Goal: Task Accomplishment & Management: Manage account settings

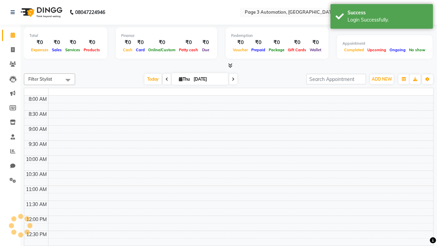
select select "en"
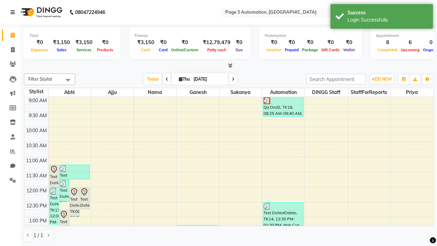
click at [14, 12] on icon at bounding box center [13, 12] width 4 height 5
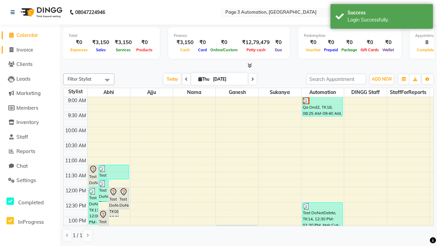
click at [30, 49] on span "Invoice" at bounding box center [24, 49] width 17 height 6
select select "service"
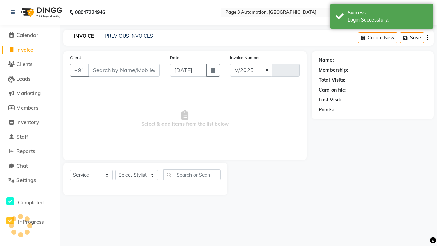
select select "2774"
type input "8824"
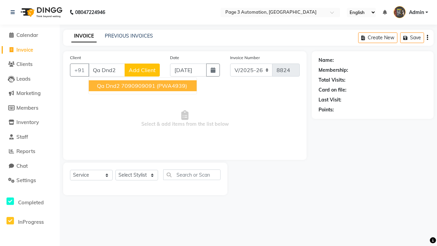
click at [143, 86] on ngb-highlight "7090909091" at bounding box center [138, 85] width 34 height 7
type input "7090909091"
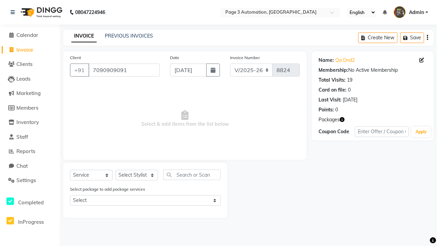
select select "71572"
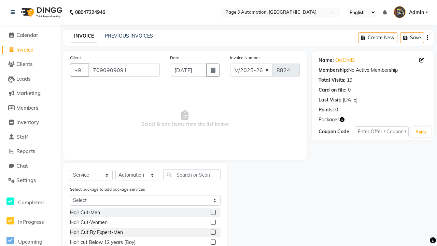
click at [213, 242] on label at bounding box center [213, 241] width 5 height 5
click at [213, 242] on input "checkbox" at bounding box center [213, 242] width 4 height 4
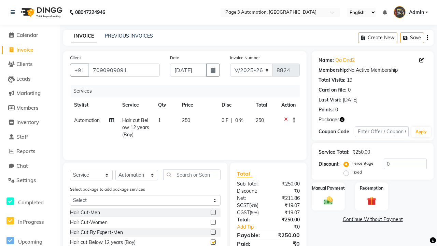
checkbox input "false"
click at [328, 188] on label "Manual Payment" at bounding box center [328, 187] width 34 height 6
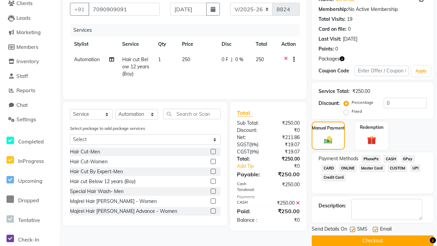
click at [352, 229] on label at bounding box center [352, 229] width 5 height 5
click at [352, 229] on input "checkbox" at bounding box center [352, 229] width 4 height 4
checkbox input "false"
click at [375, 229] on label at bounding box center [375, 229] width 5 height 5
click at [375, 229] on input "checkbox" at bounding box center [375, 229] width 4 height 4
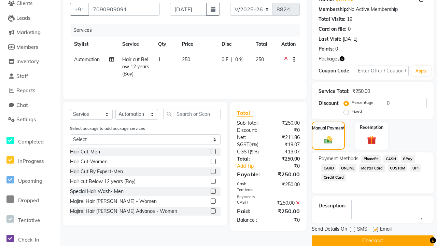
checkbox input "false"
click at [372, 240] on button "Checkout" at bounding box center [373, 240] width 122 height 11
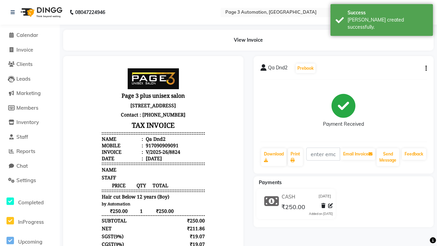
click at [382, 17] on div "[PERSON_NAME] created successfully." at bounding box center [388, 23] width 80 height 14
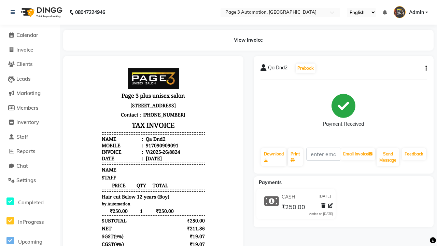
click at [330, 205] on icon at bounding box center [330, 205] width 5 height 5
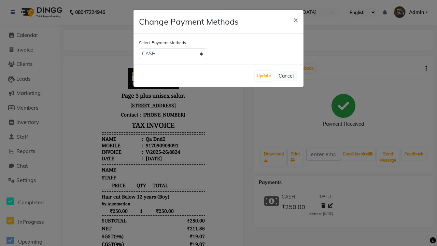
select select "2"
click at [264, 76] on button "Update" at bounding box center [264, 76] width 18 height 10
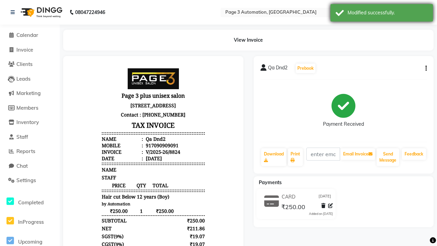
click at [382, 14] on div "Modified successfully." at bounding box center [388, 12] width 80 height 7
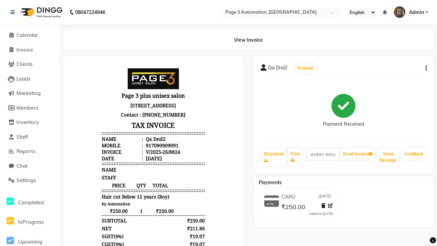
click at [425, 68] on button "button" at bounding box center [425, 68] width 4 height 7
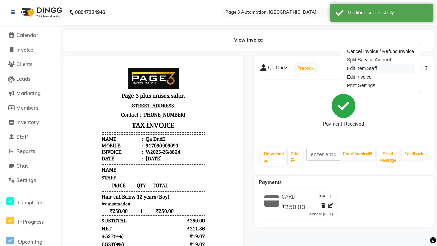
click at [380, 68] on div "Edit Item Staff" at bounding box center [380, 68] width 70 height 9
select select "77829"
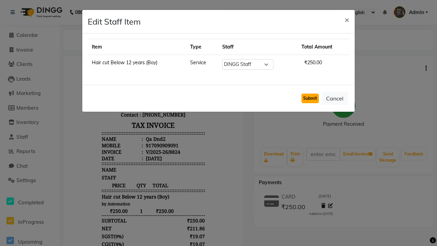
click at [310, 98] on button "Submit" at bounding box center [309, 99] width 17 height 10
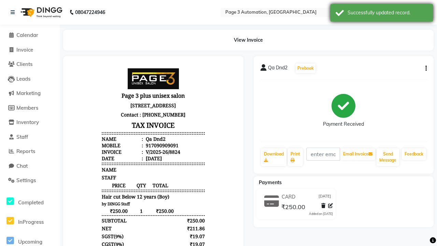
click at [382, 14] on div "Successfully updated record." at bounding box center [388, 12] width 80 height 7
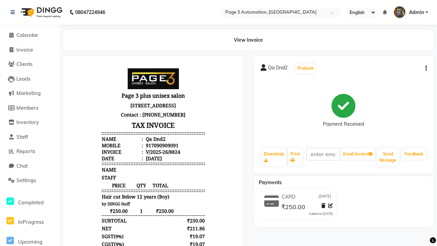
click at [425, 68] on button "button" at bounding box center [425, 68] width 4 height 7
